Goal: Task Accomplishment & Management: Use online tool/utility

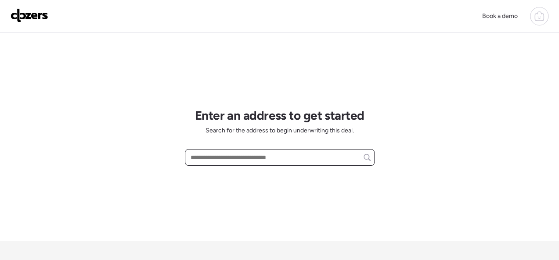
click at [210, 154] on input "text" at bounding box center [280, 157] width 182 height 12
paste input "**********"
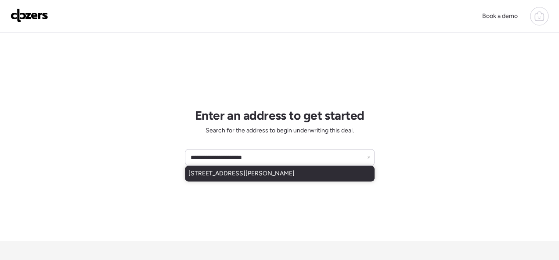
click at [210, 174] on span "3120 S Compton Ave, Saint Louis, MO, 63118" at bounding box center [241, 173] width 106 height 9
type input "**********"
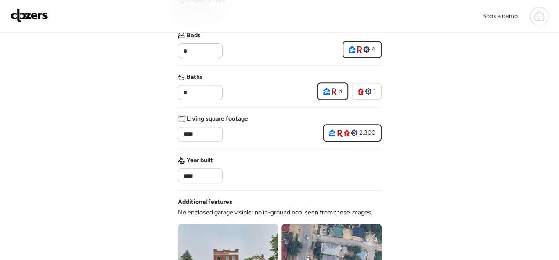
scroll to position [395, 0]
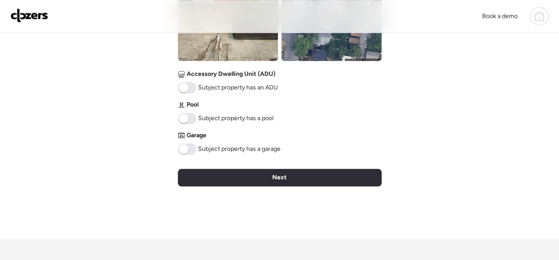
click at [283, 176] on span "Next" at bounding box center [279, 177] width 14 height 9
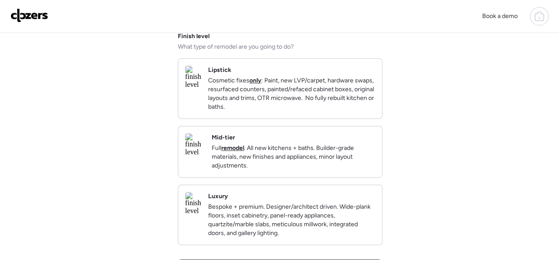
scroll to position [132, 0]
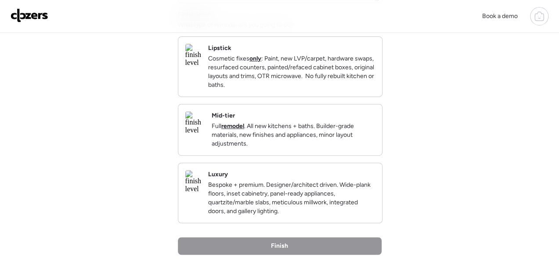
click at [345, 148] on p "Full remodel . All new kitchens + baths. Builder-grade materials, new finishes …" at bounding box center [293, 135] width 163 height 26
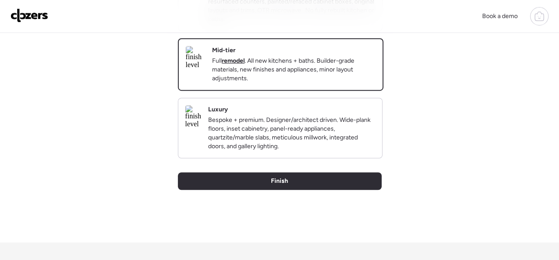
scroll to position [263, 0]
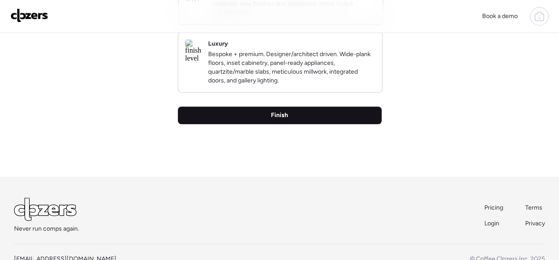
click at [285, 120] on span "Finish" at bounding box center [279, 115] width 17 height 9
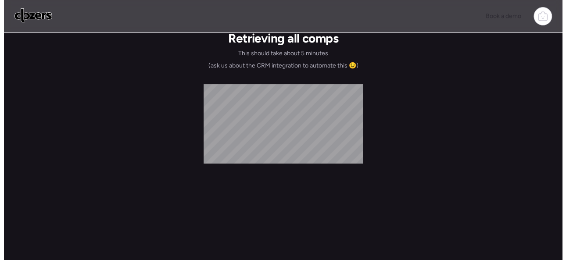
scroll to position [0, 0]
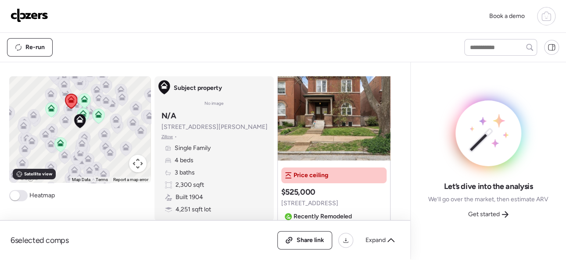
scroll to position [88, 0]
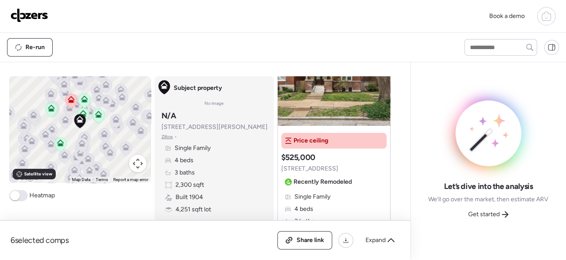
click at [488, 213] on span "Get started" at bounding box center [484, 214] width 32 height 9
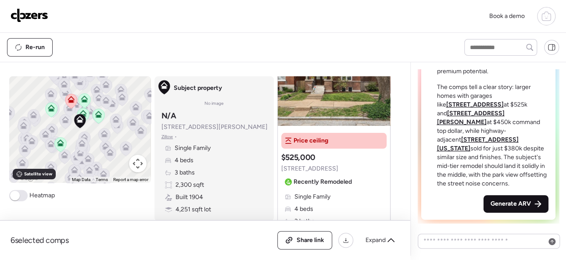
click at [497, 199] on div "Generate ARV" at bounding box center [516, 204] width 65 height 18
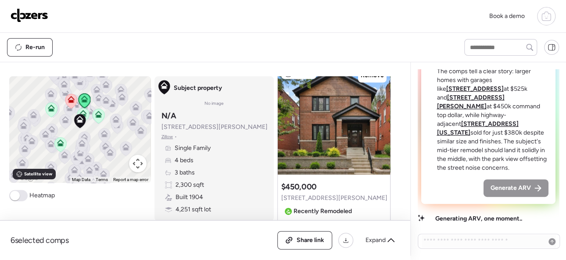
scroll to position [439, 0]
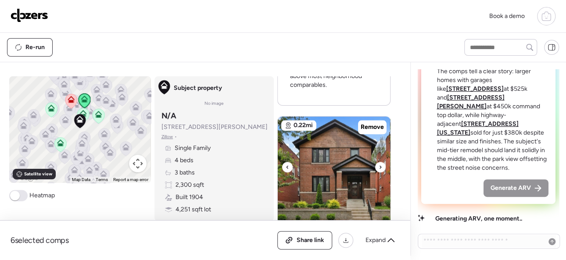
click at [379, 165] on icon at bounding box center [381, 167] width 4 height 11
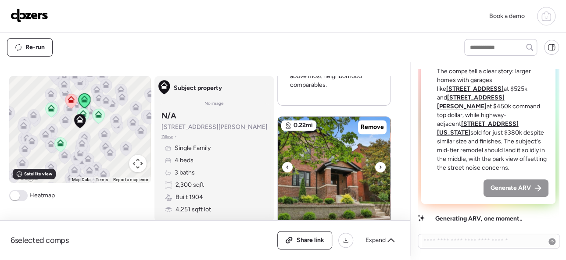
click at [379, 165] on icon at bounding box center [381, 167] width 4 height 11
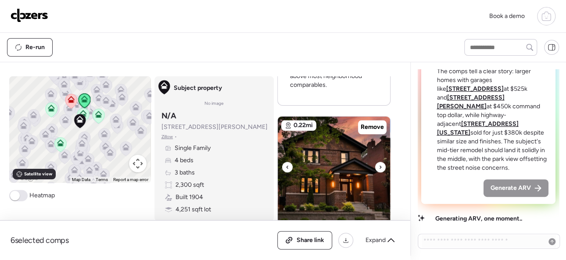
click at [379, 165] on icon at bounding box center [381, 167] width 4 height 11
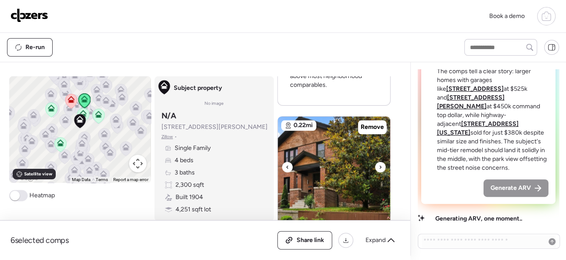
click at [379, 165] on icon at bounding box center [381, 167] width 4 height 11
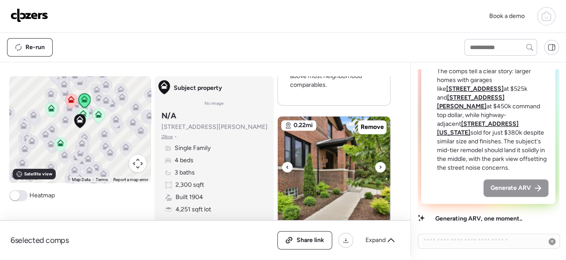
click at [379, 165] on icon at bounding box center [381, 167] width 4 height 11
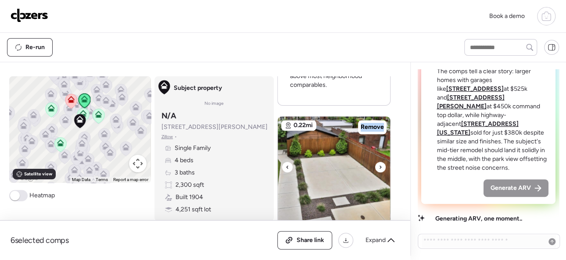
click at [379, 165] on icon at bounding box center [381, 167] width 4 height 11
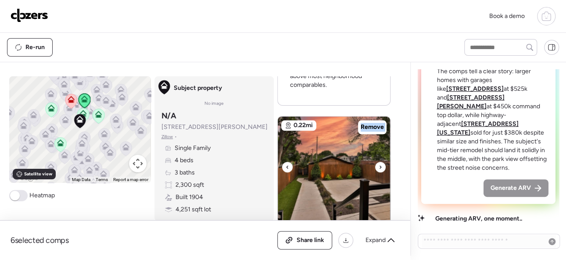
click at [379, 165] on icon at bounding box center [381, 167] width 4 height 11
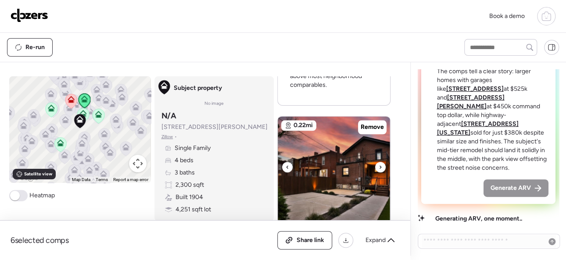
click at [380, 168] on icon at bounding box center [381, 166] width 2 height 3
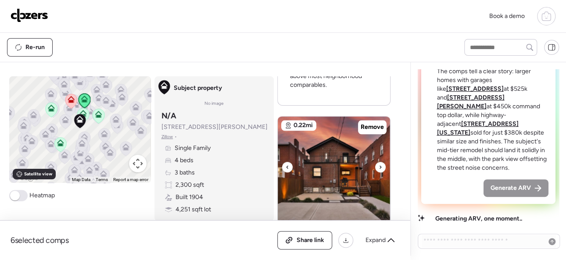
click at [380, 168] on icon at bounding box center [381, 166] width 2 height 3
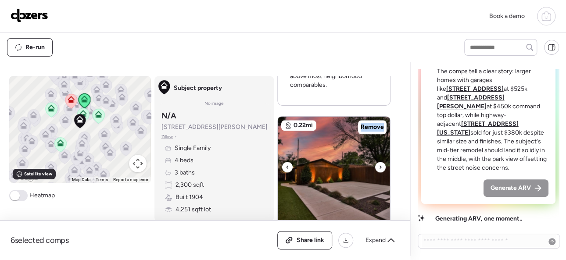
click at [380, 168] on icon at bounding box center [381, 166] width 2 height 3
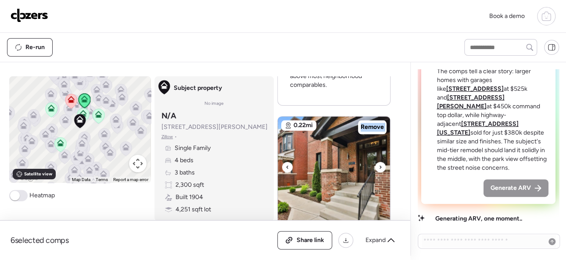
click at [380, 168] on icon at bounding box center [381, 166] width 2 height 3
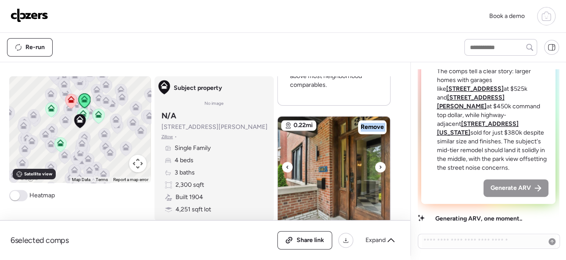
click at [380, 168] on icon at bounding box center [381, 166] width 2 height 3
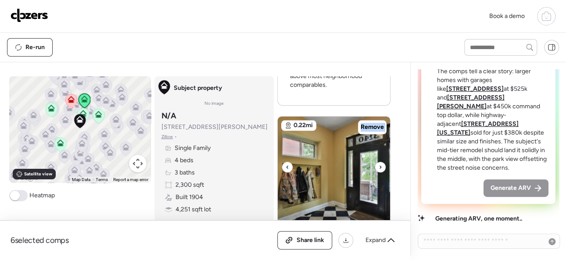
click at [380, 168] on icon at bounding box center [381, 166] width 2 height 3
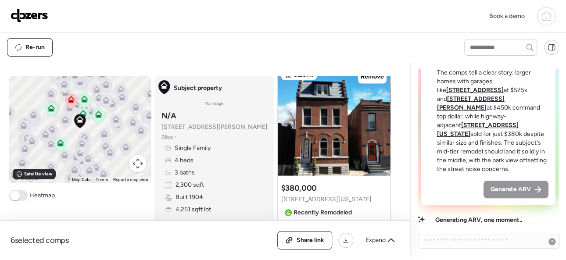
scroll to position [0, 0]
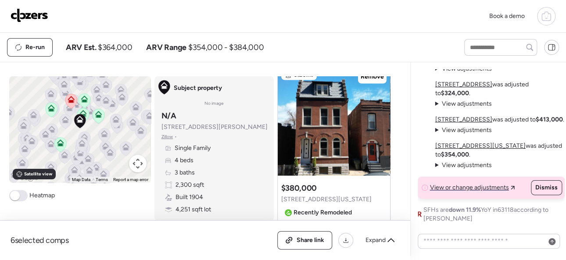
click at [32, 14] on img at bounding box center [30, 15] width 38 height 14
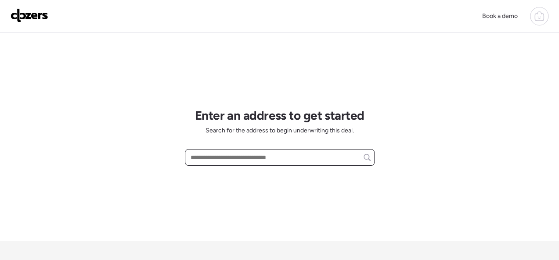
click at [212, 155] on input "text" at bounding box center [280, 157] width 182 height 12
paste input "**********"
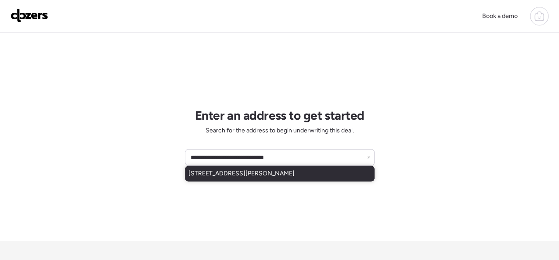
click at [208, 174] on span "[STREET_ADDRESS][PERSON_NAME]" at bounding box center [241, 173] width 106 height 9
type input "**********"
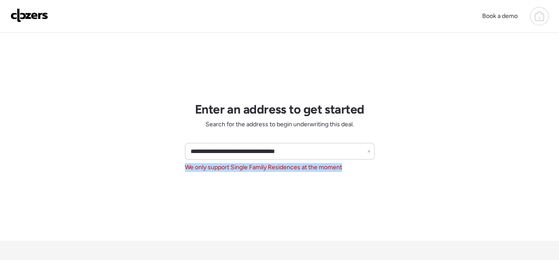
drag, startPoint x: 348, startPoint y: 167, endPoint x: 179, endPoint y: 169, distance: 169.8
click at [179, 169] on div "**********" at bounding box center [279, 174] width 559 height 349
copy span "We only support Single Family Residences at the moment"
click at [368, 151] on icon at bounding box center [369, 152] width 4 height 4
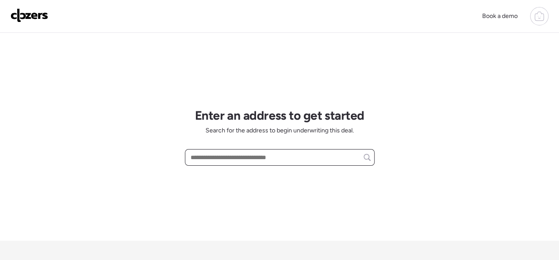
click at [292, 153] on input "text" at bounding box center [280, 157] width 182 height 12
paste input "**********"
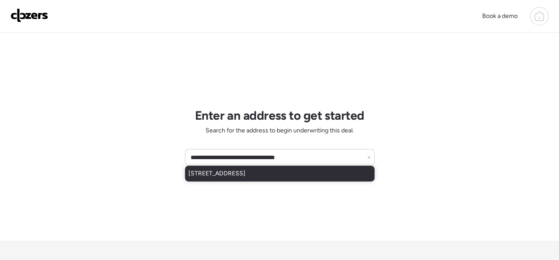
click at [245, 172] on span "326 Midridge Dr, Saint Louis, MO, 63137" at bounding box center [216, 173] width 57 height 9
type input "**********"
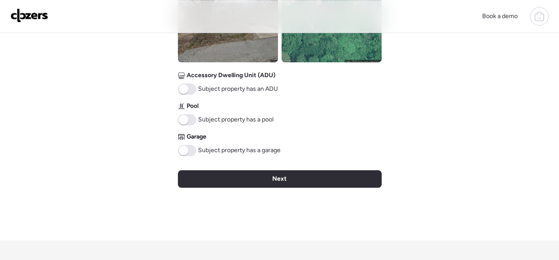
scroll to position [395, 0]
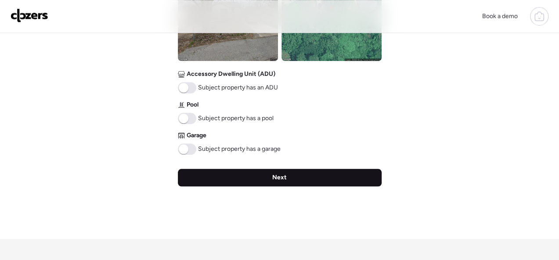
click at [288, 177] on div "Next" at bounding box center [280, 178] width 204 height 18
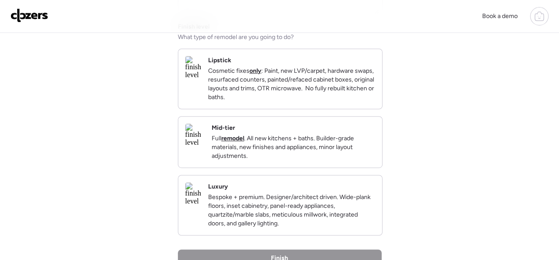
scroll to position [132, 0]
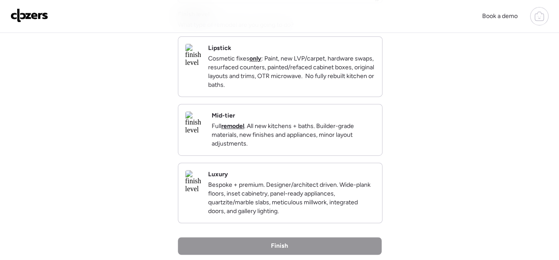
click at [348, 146] on p "Full remodel . All new kitchens + baths. Builder-grade materials, new finishes …" at bounding box center [293, 135] width 163 height 26
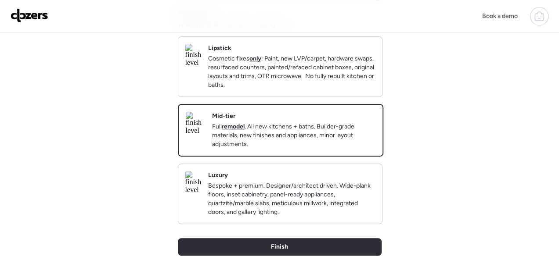
scroll to position [263, 0]
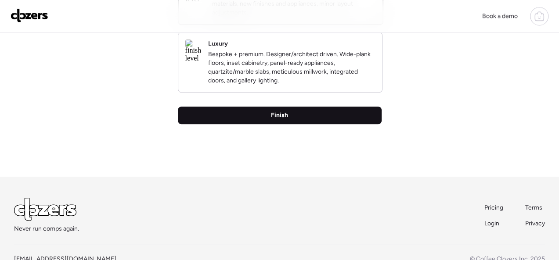
click at [283, 120] on span "Finish" at bounding box center [279, 115] width 17 height 9
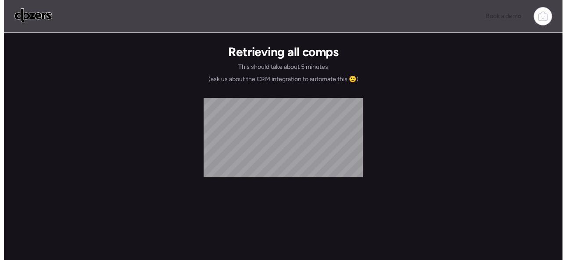
scroll to position [0, 0]
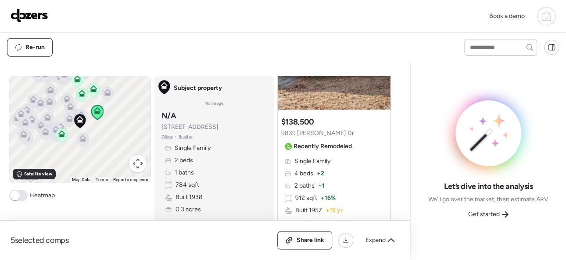
scroll to position [570, 0]
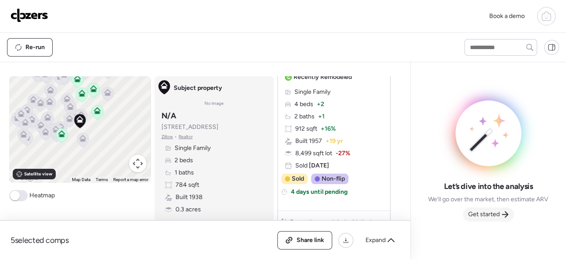
click at [481, 213] on span "Get started" at bounding box center [484, 214] width 32 height 9
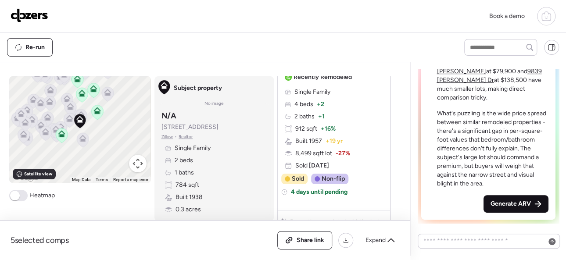
click at [498, 203] on span "Generate ARV" at bounding box center [511, 204] width 40 height 9
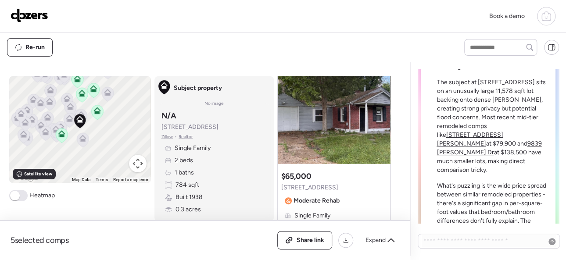
scroll to position [-244, 0]
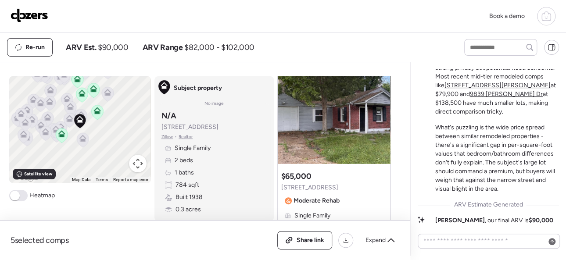
click at [26, 12] on img at bounding box center [30, 15] width 38 height 14
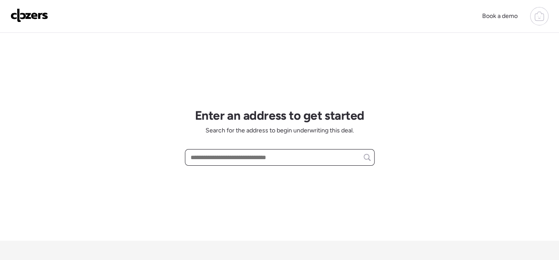
click at [211, 157] on input "text" at bounding box center [280, 157] width 182 height 12
paste input "**********"
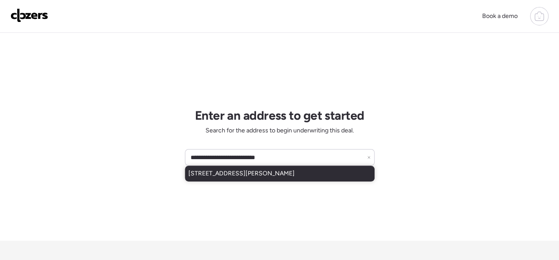
click at [206, 173] on span "7121 Curtis Ave, Saint Louis, MO, 63133" at bounding box center [241, 173] width 106 height 9
type input "**********"
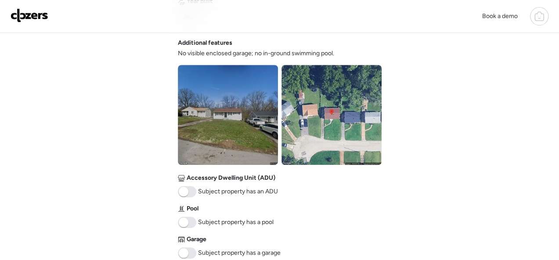
scroll to position [395, 0]
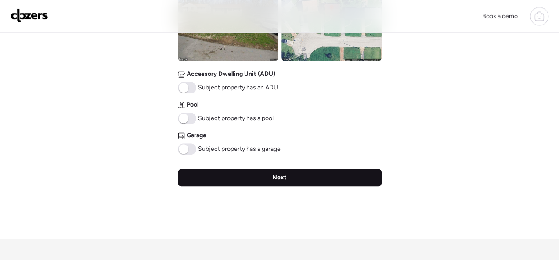
click at [283, 181] on span "Next" at bounding box center [279, 177] width 14 height 9
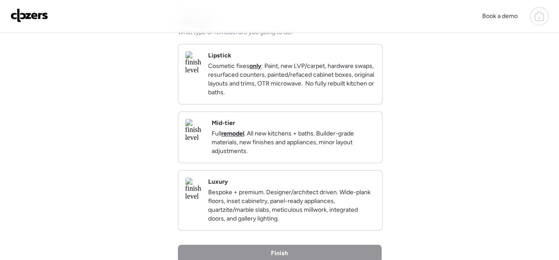
scroll to position [132, 0]
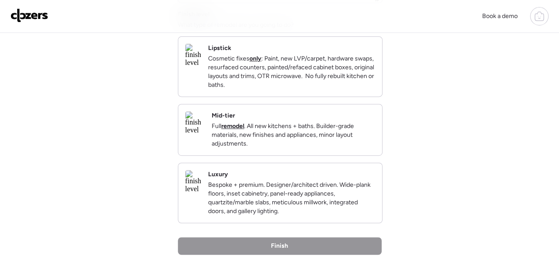
click at [342, 155] on div "Mid-tier Full remodel . All new kitchens + baths. Builder-grade materials, new …" at bounding box center [280, 129] width 204 height 51
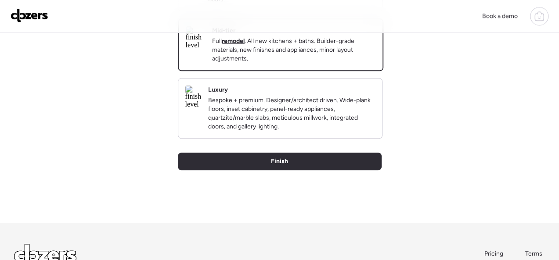
scroll to position [302, 0]
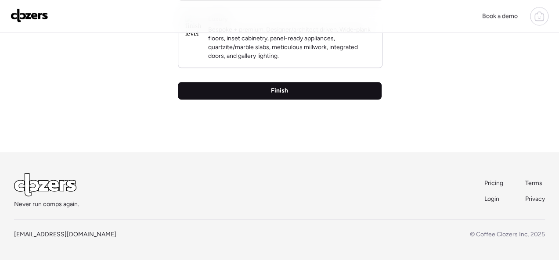
click at [305, 92] on div "Finish" at bounding box center [280, 91] width 204 height 18
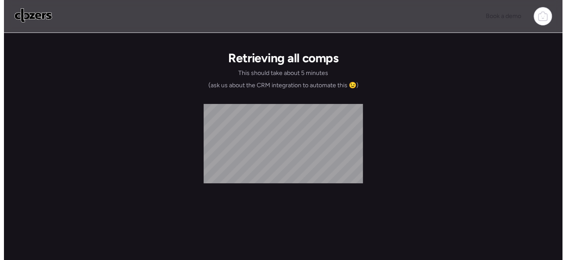
scroll to position [0, 0]
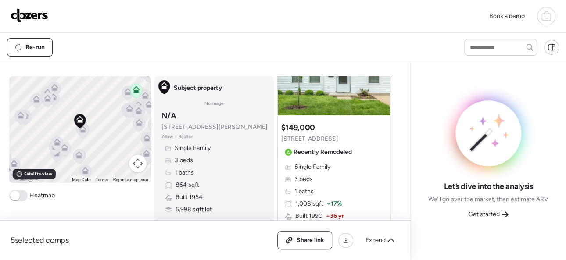
scroll to position [132, 0]
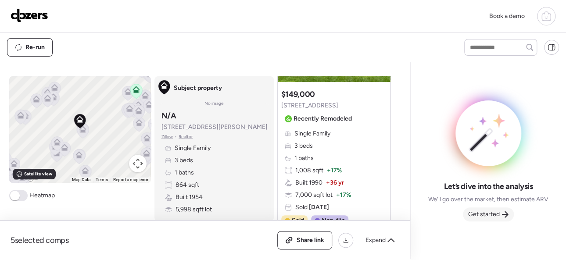
click at [488, 214] on span "Get started" at bounding box center [484, 214] width 32 height 9
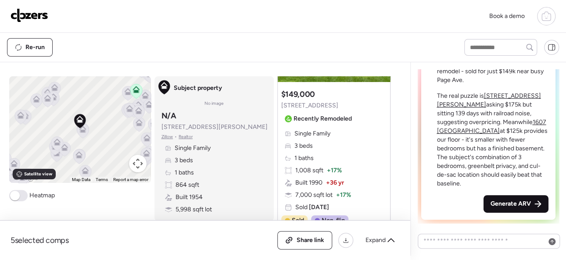
click at [495, 204] on span "Generate ARV" at bounding box center [511, 204] width 40 height 9
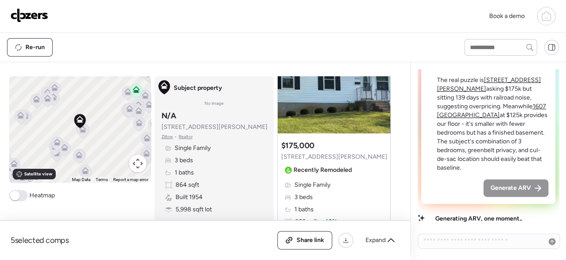
scroll to position [527, 0]
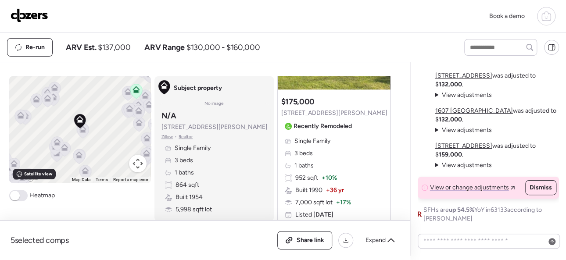
click at [35, 14] on img at bounding box center [30, 15] width 38 height 14
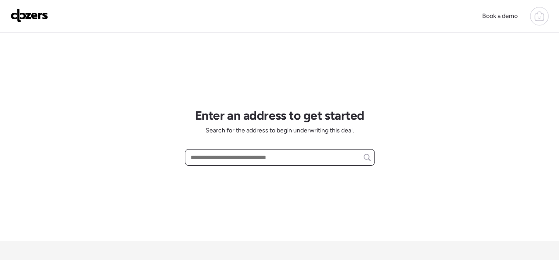
click at [218, 154] on input "text" at bounding box center [280, 157] width 182 height 12
paste input "**********"
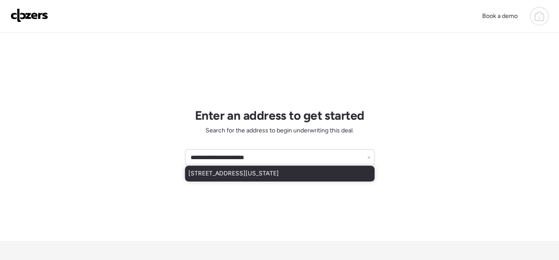
click at [236, 175] on span "[STREET_ADDRESS][US_STATE]" at bounding box center [233, 173] width 90 height 9
type input "**********"
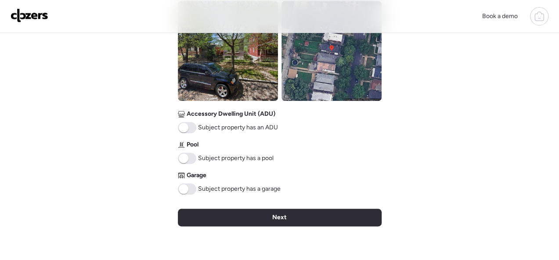
scroll to position [490, 0]
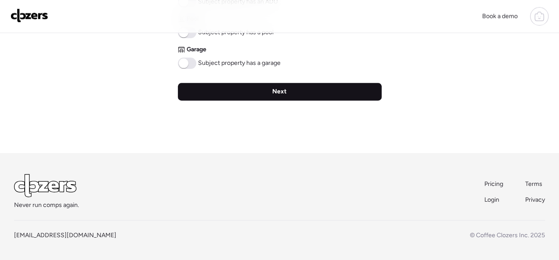
click at [255, 93] on div "Next" at bounding box center [280, 92] width 204 height 18
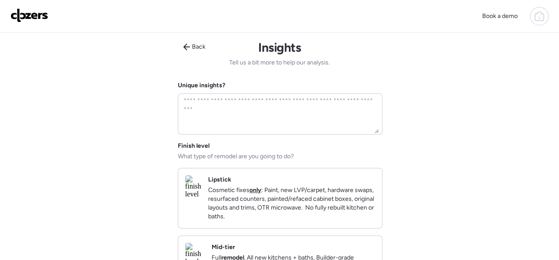
scroll to position [0, 0]
click at [342, 183] on div "Lipstick Cosmetic fixes only : Paint, new LVP/carpet, hardware swaps, resurface…" at bounding box center [291, 199] width 167 height 46
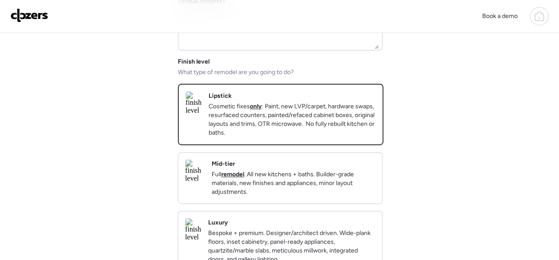
scroll to position [176, 0]
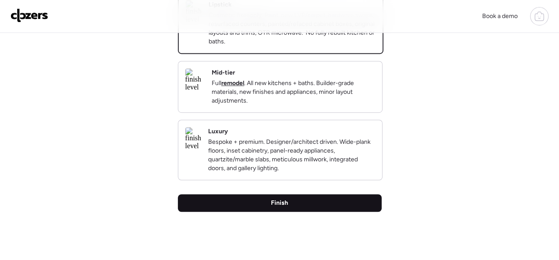
click at [284, 208] on span "Finish" at bounding box center [279, 203] width 17 height 9
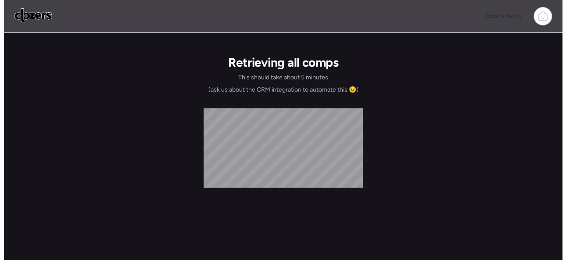
scroll to position [0, 0]
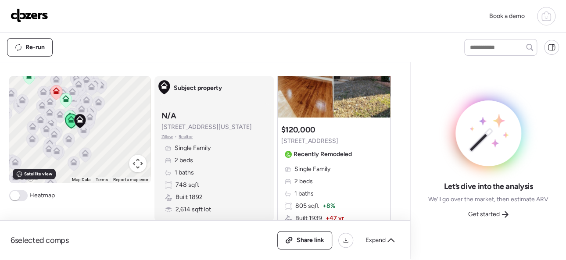
scroll to position [483, 0]
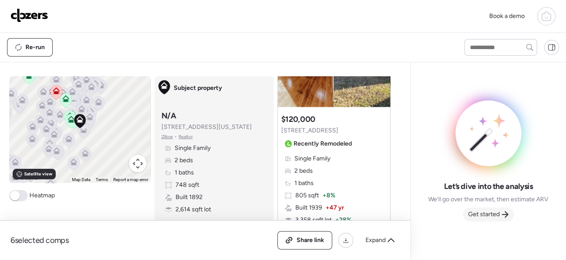
click at [487, 215] on span "Get started" at bounding box center [484, 214] width 32 height 9
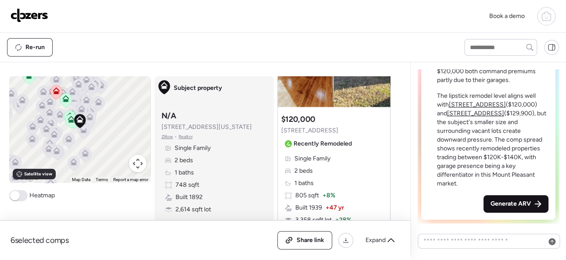
click at [497, 204] on span "Generate ARV" at bounding box center [511, 204] width 40 height 9
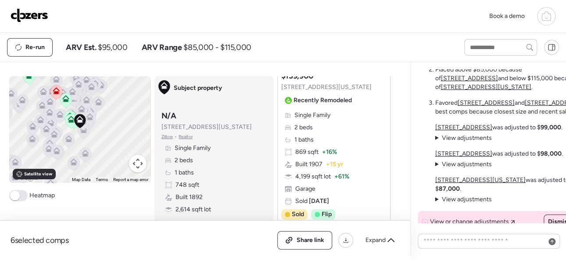
scroll to position [-88, 0]
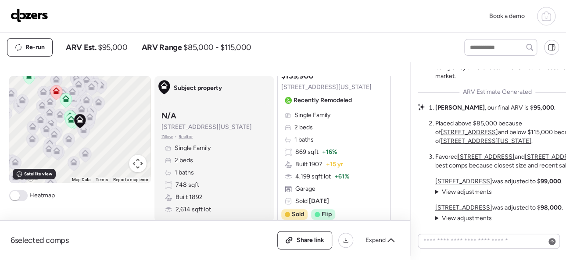
click at [27, 14] on img at bounding box center [30, 15] width 38 height 14
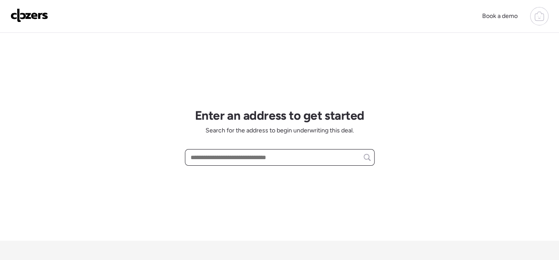
click at [258, 157] on input "text" at bounding box center [280, 157] width 182 height 12
paste input "**********"
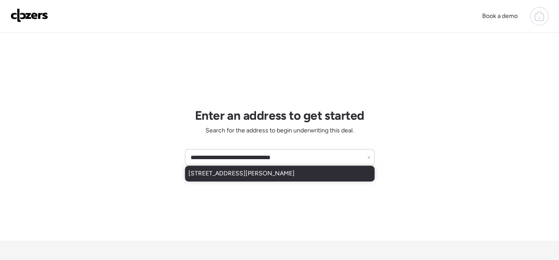
click at [247, 175] on span "[STREET_ADDRESS][PERSON_NAME]" at bounding box center [241, 173] width 106 height 9
type input "**********"
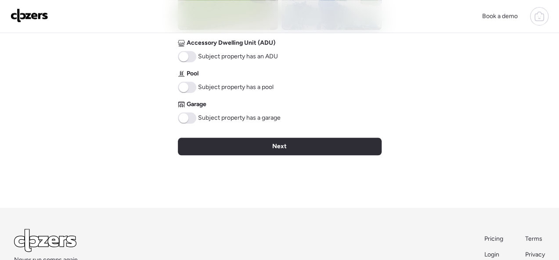
scroll to position [481, 0]
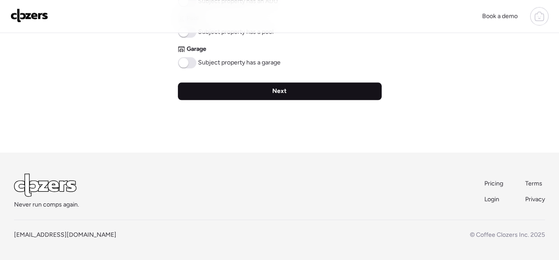
click at [273, 93] on span "Next" at bounding box center [279, 91] width 14 height 9
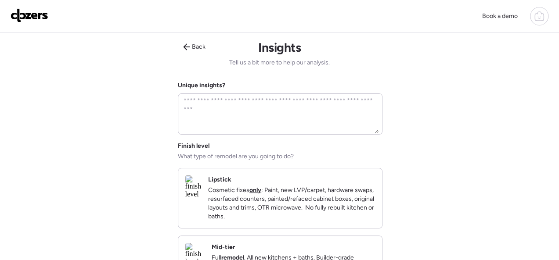
scroll to position [0, 0]
click at [294, 194] on p "Cosmetic fixes only : Paint, new LVP/carpet, hardware swaps, resurfaced counter…" at bounding box center [291, 203] width 167 height 35
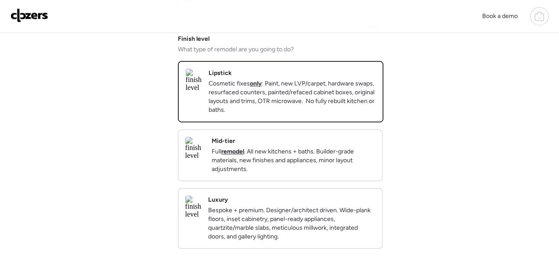
scroll to position [219, 0]
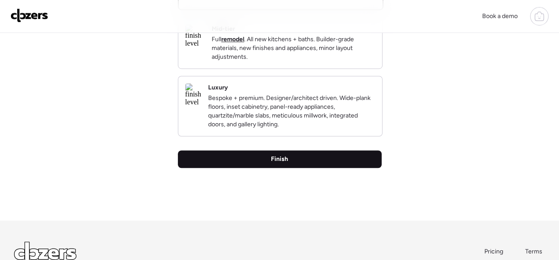
click at [280, 164] on span "Finish" at bounding box center [279, 159] width 17 height 9
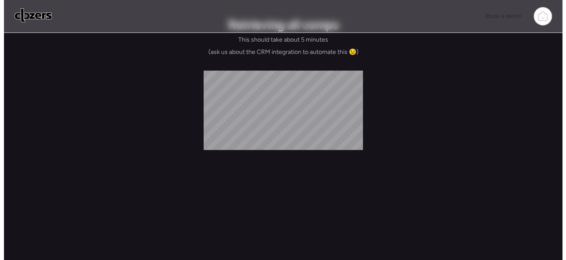
scroll to position [0, 0]
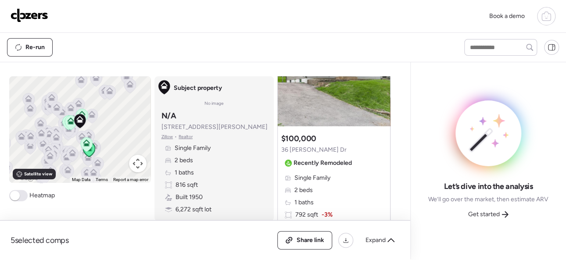
scroll to position [88, 0]
click at [494, 212] on span "Get started" at bounding box center [484, 214] width 32 height 9
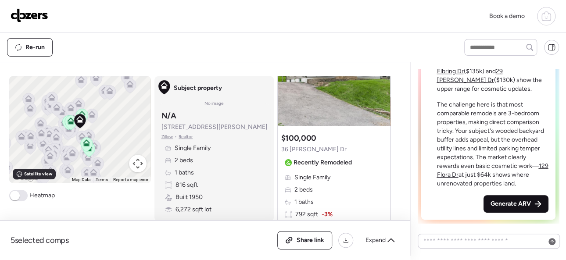
click at [521, 203] on span "Generate ARV" at bounding box center [511, 204] width 40 height 9
